Goal: Navigation & Orientation: Go to known website

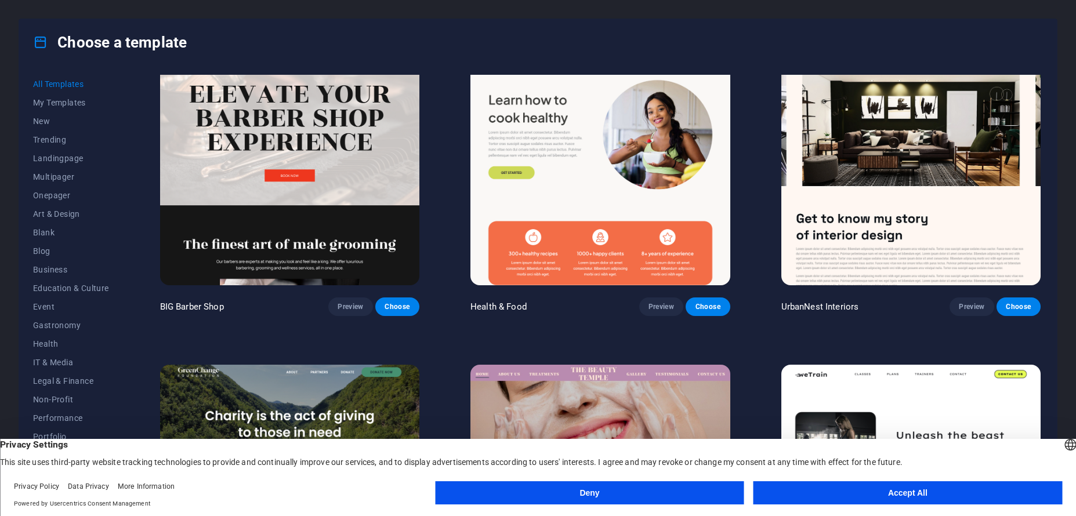
scroll to position [1971, 0]
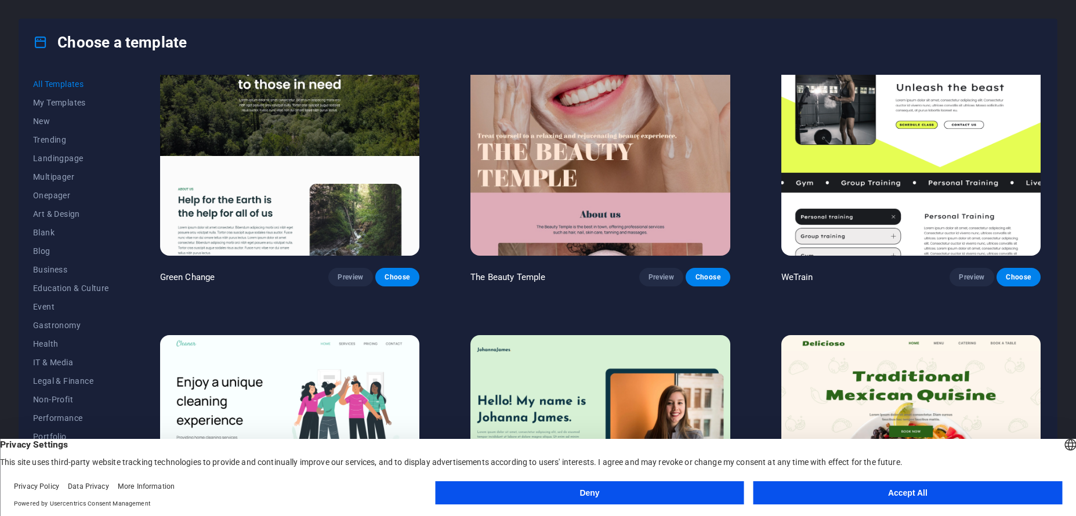
click at [639, 492] on button "Deny" at bounding box center [589, 492] width 308 height 23
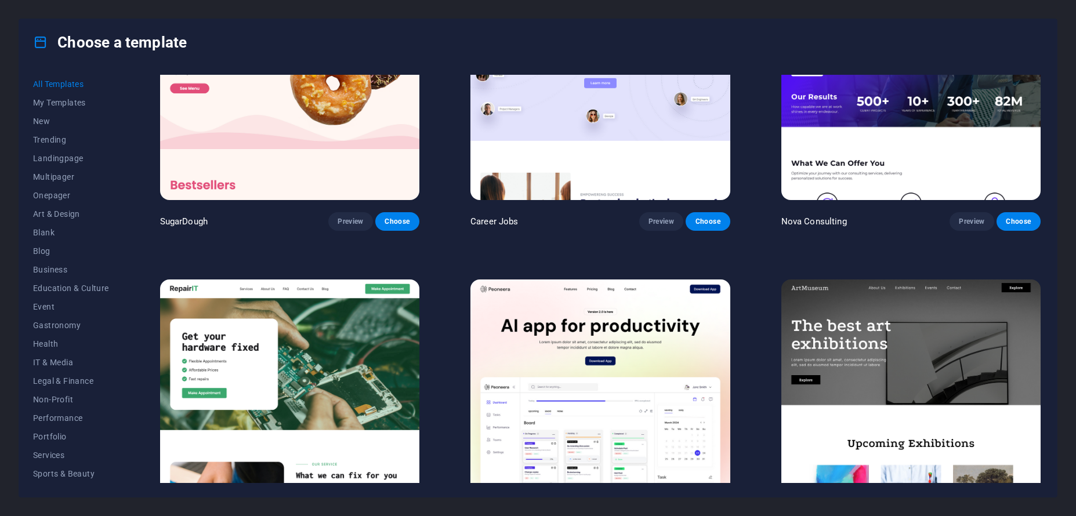
scroll to position [0, 0]
